Goal: Task Accomplishment & Management: Use online tool/utility

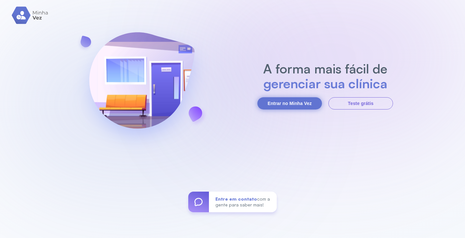
click at [297, 105] on button "Entrar no Minha Vez" at bounding box center [289, 103] width 65 height 12
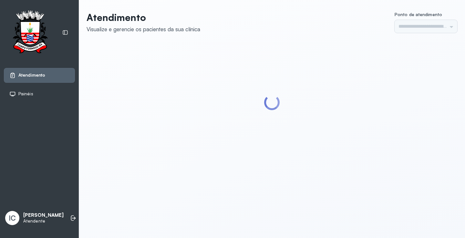
type input "*********"
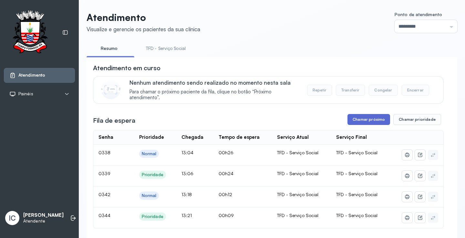
click at [376, 118] on button "Chamar próximo" at bounding box center [368, 119] width 43 height 11
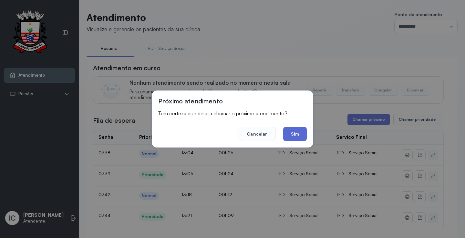
click at [302, 130] on button "Sim" at bounding box center [295, 134] width 24 height 14
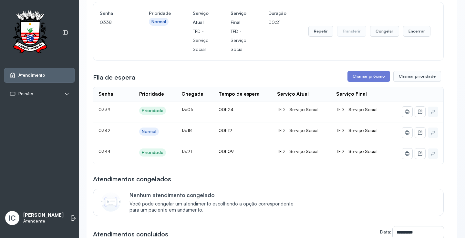
scroll to position [65, 0]
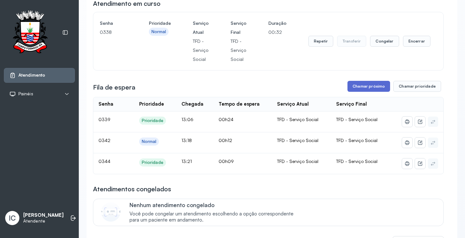
click at [376, 92] on button "Chamar próximo" at bounding box center [368, 86] width 43 height 11
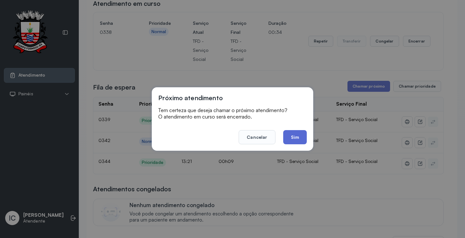
click at [303, 136] on button "Sim" at bounding box center [295, 137] width 24 height 14
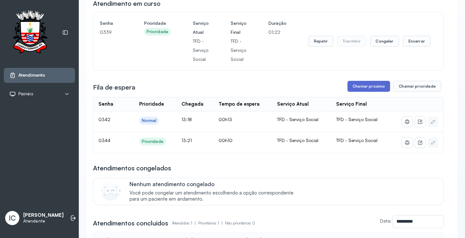
click at [360, 92] on button "Chamar próximo" at bounding box center [368, 86] width 43 height 11
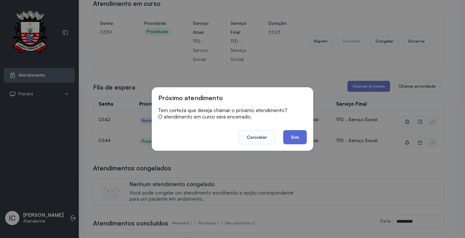
click at [295, 135] on button "Sim" at bounding box center [295, 137] width 24 height 14
